Goal: Task Accomplishment & Management: Use online tool/utility

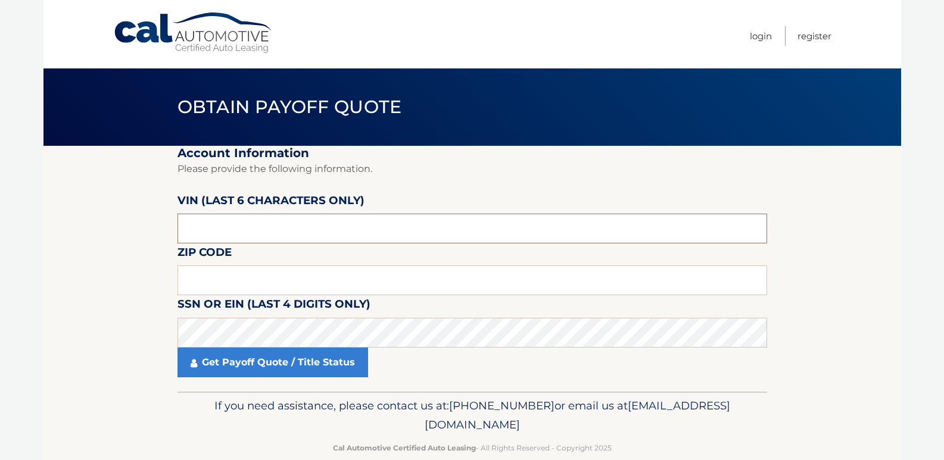
click at [238, 227] on input "text" at bounding box center [471, 229] width 589 height 30
type input "N*****"
type input "482803"
type input "11561"
click button "For Originating Dealer" at bounding box center [0, 0] width 0 height 0
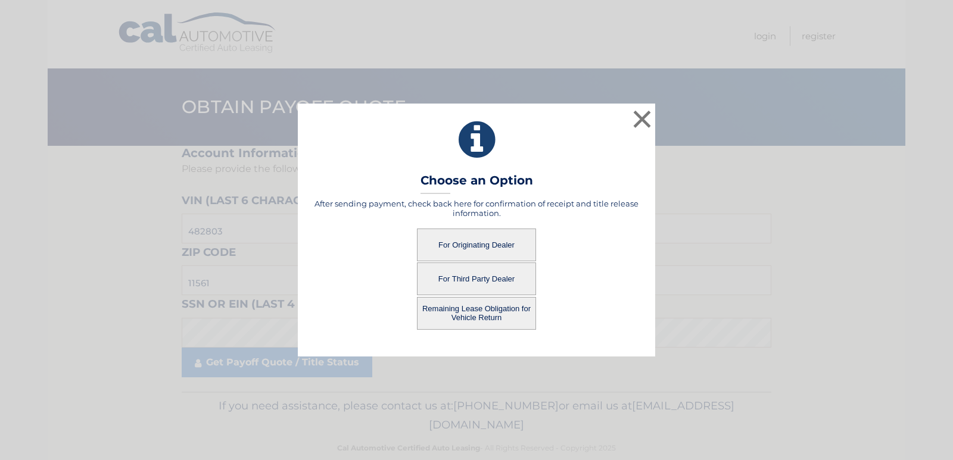
click at [469, 244] on button "For Originating Dealer" at bounding box center [476, 245] width 119 height 33
